Goal: Obtain resource: Obtain resource

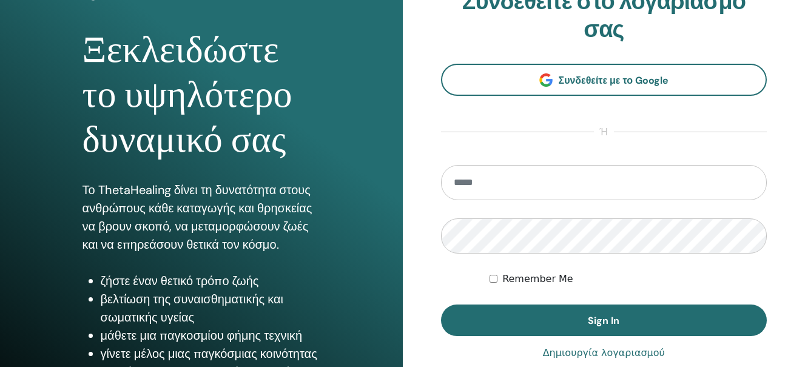
scroll to position [121, 0]
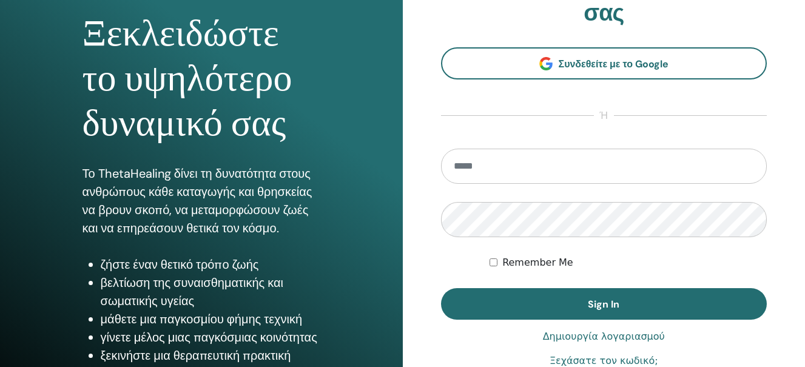
type input "**********"
click at [554, 303] on button "Sign In" at bounding box center [604, 304] width 327 height 32
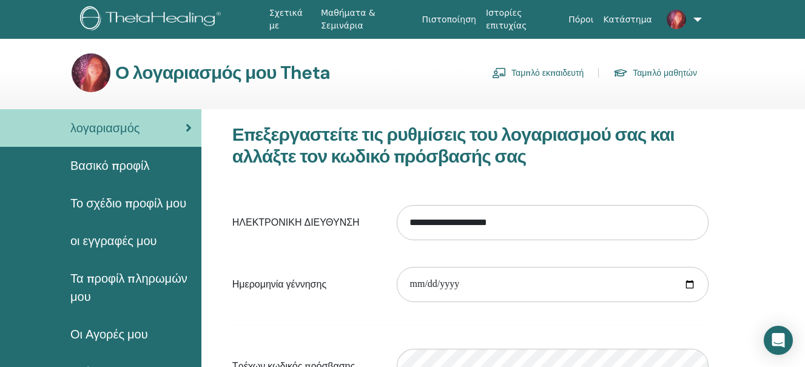
click at [544, 69] on link "Ταμπλό εκπαιδευτή" at bounding box center [538, 72] width 92 height 19
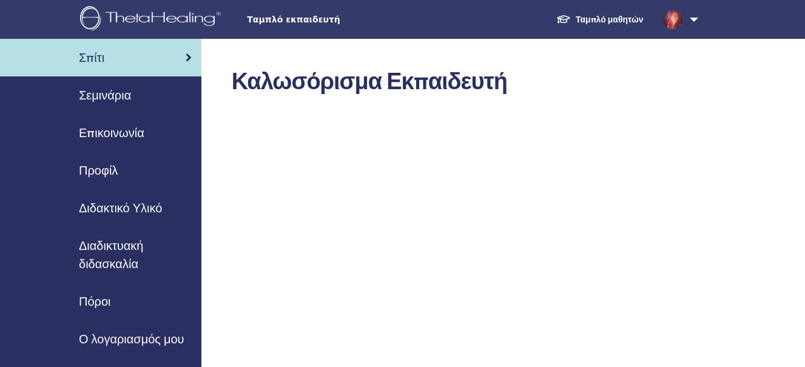
click at [136, 206] on span "Διδακτικό Υλικό" at bounding box center [120, 208] width 83 height 18
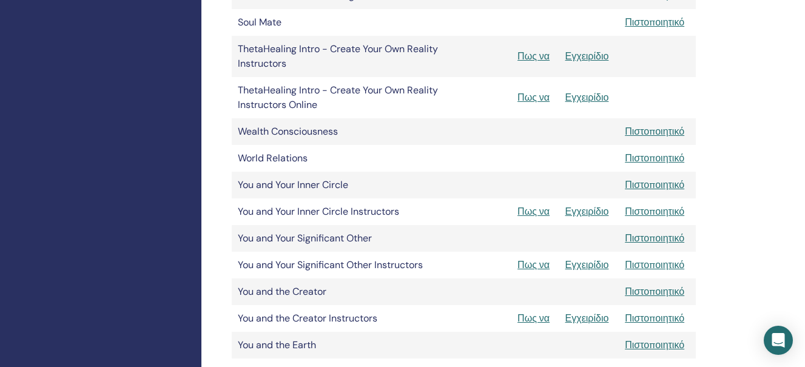
scroll to position [732, 0]
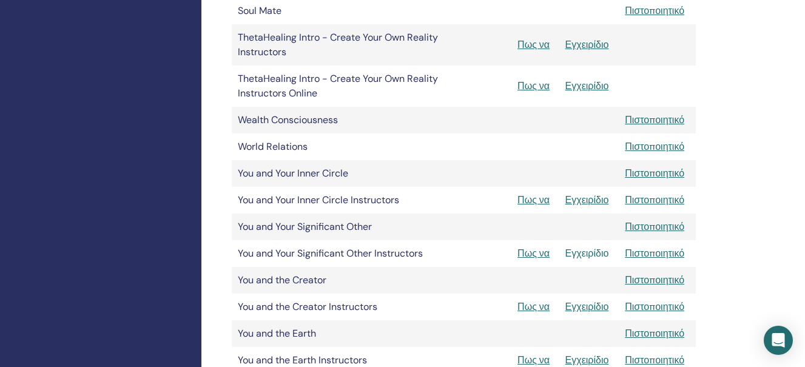
click at [595, 251] on link "Εγχειρίδιο" at bounding box center [588, 253] width 44 height 13
